Goal: Communication & Community: Answer question/provide support

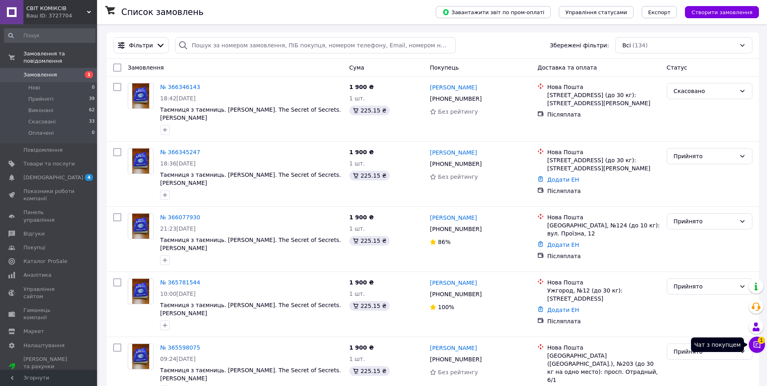
click at [754, 343] on icon at bounding box center [757, 344] width 7 height 7
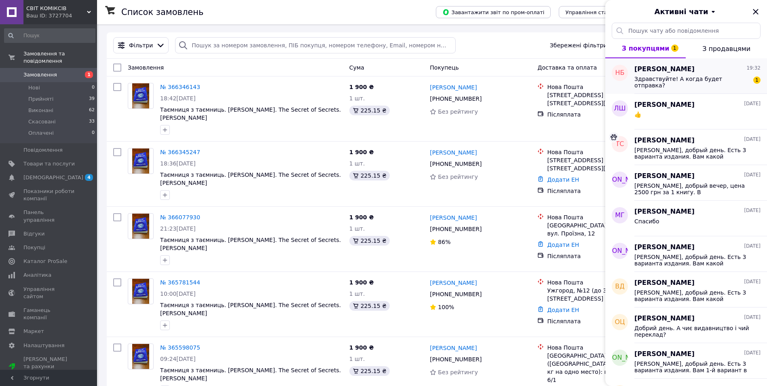
click at [672, 76] on span "Здравствуйте! А когда будет отправка?" at bounding box center [692, 82] width 115 height 13
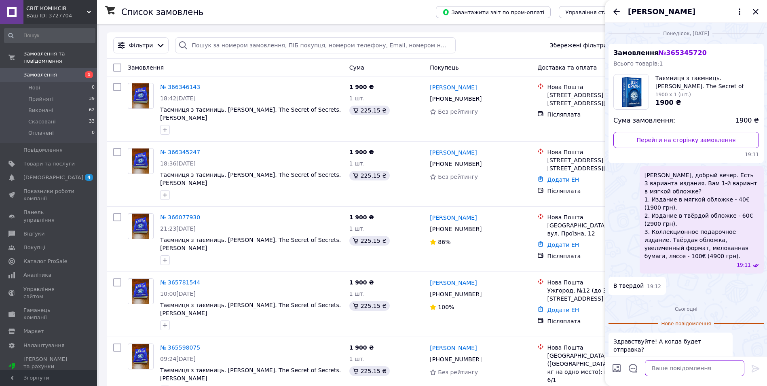
click at [677, 368] on textarea at bounding box center [694, 368] width 99 height 16
click at [677, 367] on textarea "Добрый вечер, ориентировочно" at bounding box center [687, 368] width 116 height 16
click at [687, 370] on textarea "Добрый вечер, книги будут в Киеве ориентировочно" at bounding box center [687, 364] width 116 height 24
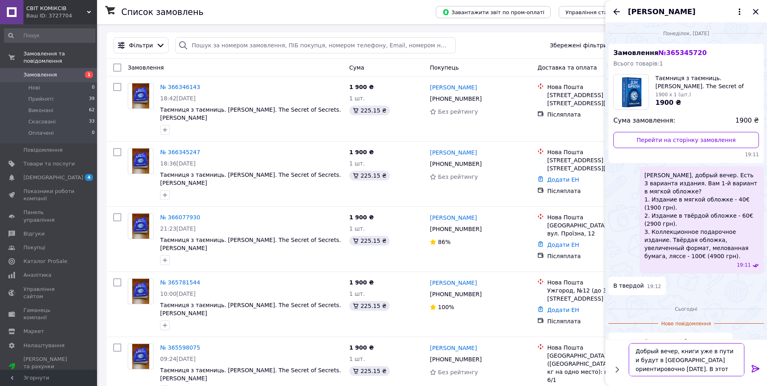
type textarea "Добрый вечер, книги уже в пути и будут в Киеве ориентировочно 25 октября. В это…"
click at [754, 369] on icon at bounding box center [756, 369] width 10 height 10
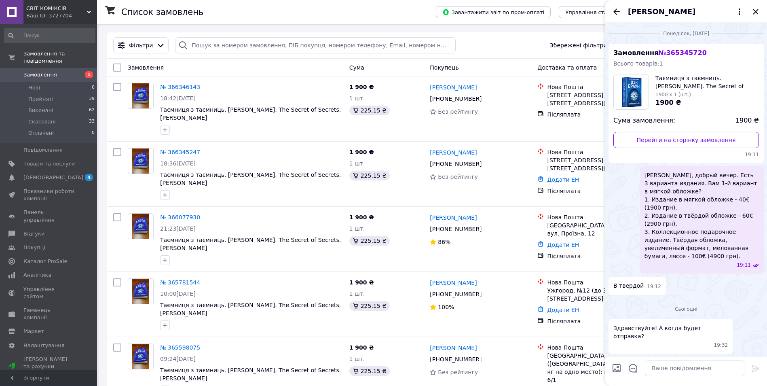
scroll to position [30, 0]
